Goal: Transaction & Acquisition: Book appointment/travel/reservation

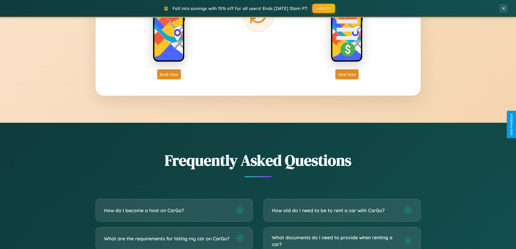
scroll to position [1043, 0]
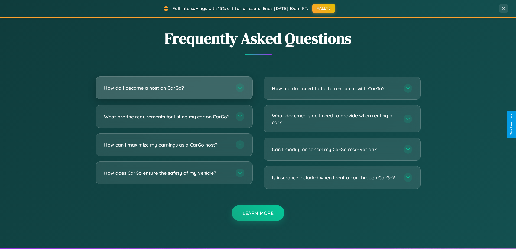
click at [174, 88] on h3 "How do I become a host on CarGo?" at bounding box center [167, 88] width 126 height 7
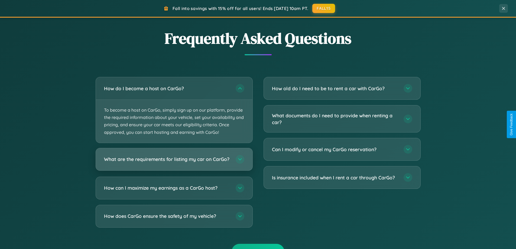
click at [174, 161] on h3 "What are the requirements for listing my car on CarGo?" at bounding box center [167, 159] width 126 height 7
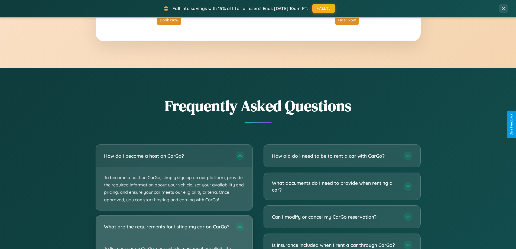
scroll to position [871, 0]
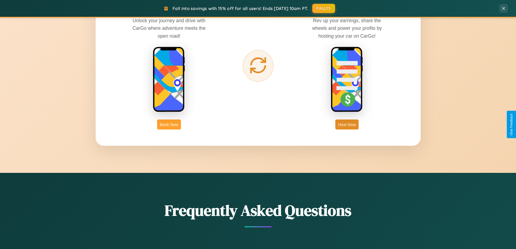
click at [169, 124] on button "Book Now" at bounding box center [169, 124] width 24 height 10
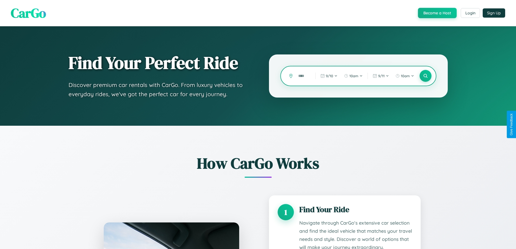
click at [303, 76] on input "text" at bounding box center [303, 75] width 14 height 9
type input "****"
click at [425, 76] on icon at bounding box center [425, 75] width 5 height 5
